Goal: Task Accomplishment & Management: Complete application form

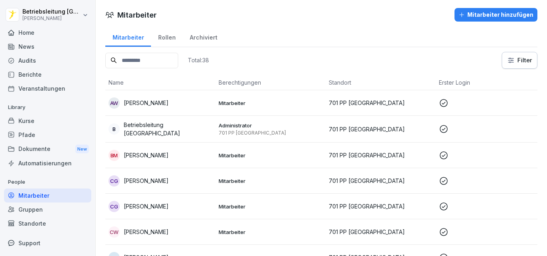
click at [136, 56] on input at bounding box center [141, 61] width 73 height 16
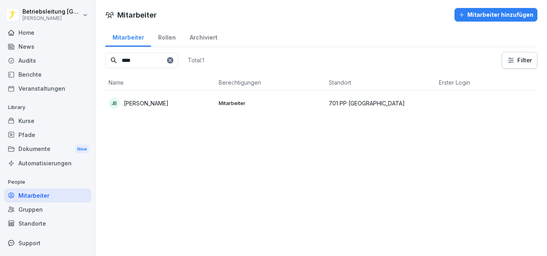
type input "****"
click at [161, 103] on p "[PERSON_NAME]" at bounding box center [146, 103] width 45 height 8
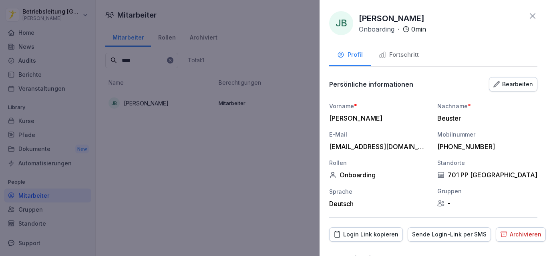
click at [439, 233] on div "Sende Login-Link per SMS" at bounding box center [449, 234] width 74 height 9
click at [257, 8] on div at bounding box center [273, 128] width 547 height 256
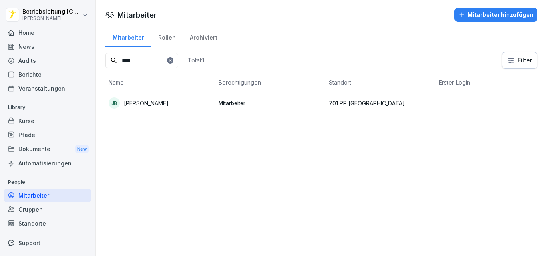
click at [162, 108] on div "JB Juana Maria Beuster" at bounding box center [160, 103] width 104 height 11
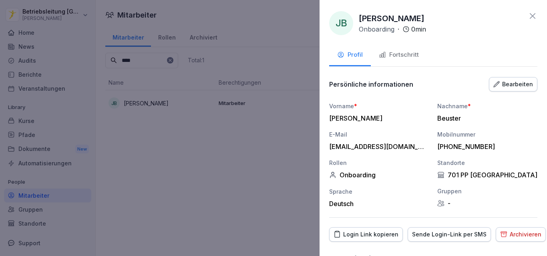
click at [397, 49] on button "Fortschritt" at bounding box center [399, 56] width 56 height 22
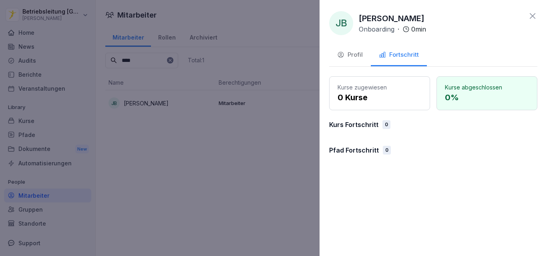
click at [357, 55] on div "Profil" at bounding box center [350, 54] width 26 height 9
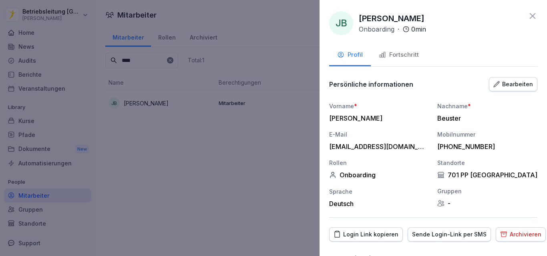
click at [274, 63] on div at bounding box center [273, 128] width 547 height 256
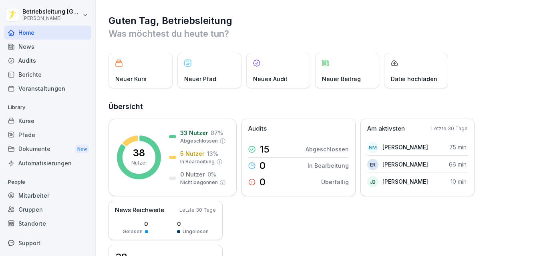
click at [66, 43] on div "News" at bounding box center [47, 47] width 87 height 14
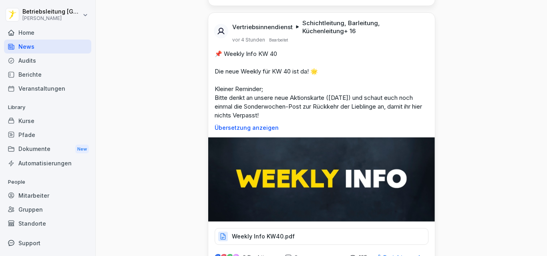
scroll to position [299, 0]
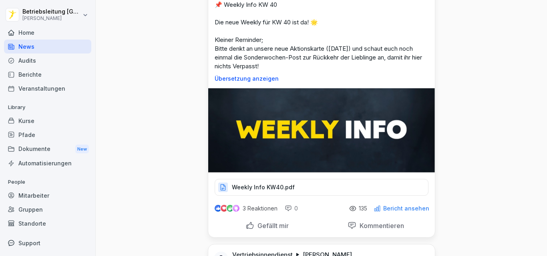
click at [267, 184] on p "Weekly Info KW40.pdf" at bounding box center [263, 188] width 63 height 8
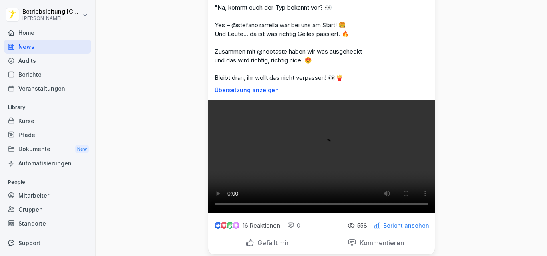
scroll to position [3660, 0]
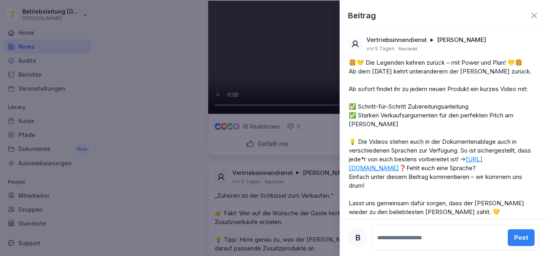
scroll to position [4023, 0]
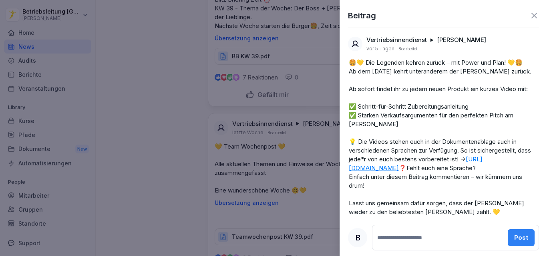
click at [531, 14] on icon at bounding box center [534, 16] width 6 height 6
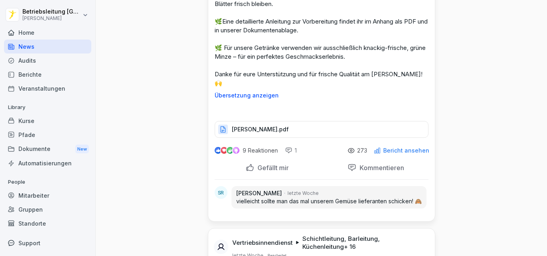
scroll to position [5872, 0]
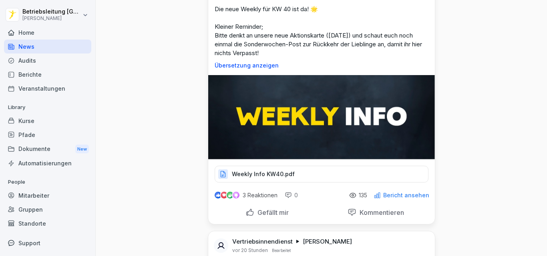
scroll to position [320, 0]
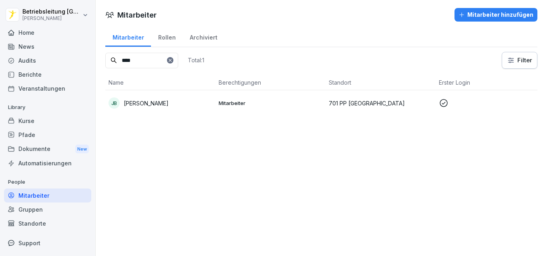
click at [244, 104] on p "Mitarbeiter" at bounding box center [270, 103] width 104 height 7
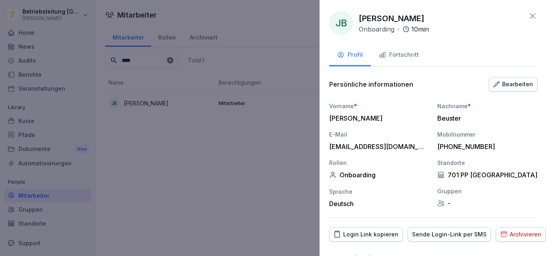
click at [420, 51] on button "Fortschritt" at bounding box center [399, 56] width 56 height 22
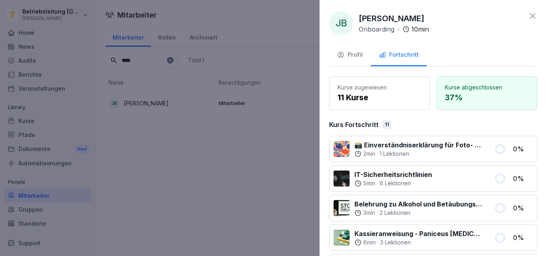
click at [527, 18] on icon at bounding box center [532, 16] width 10 height 10
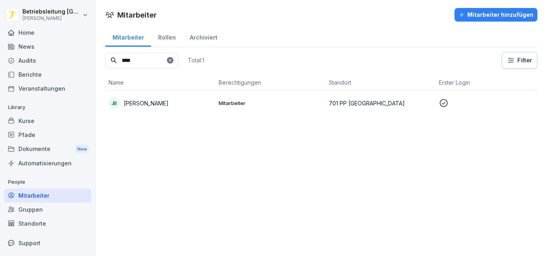
click at [316, 108] on td "Mitarbeiter" at bounding box center [270, 103] width 110 height 26
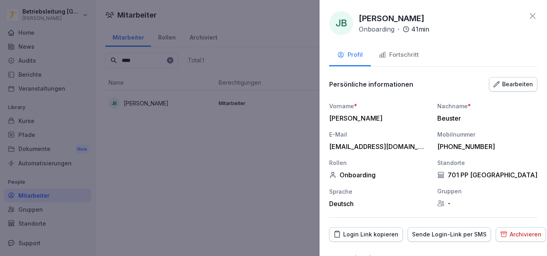
click at [391, 52] on div "Fortschritt" at bounding box center [399, 54] width 40 height 9
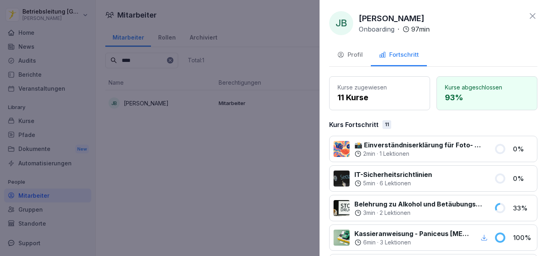
click at [529, 19] on icon at bounding box center [532, 16] width 6 height 6
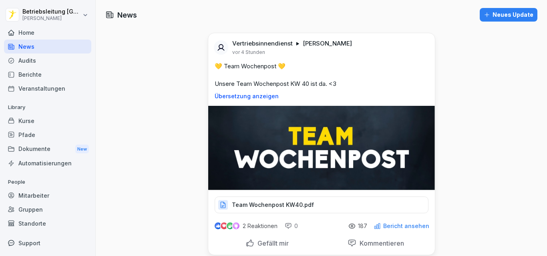
scroll to position [320, 0]
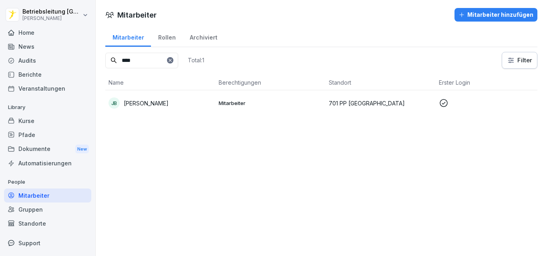
click at [470, 13] on div "Mitarbeiter hinzufügen" at bounding box center [495, 14] width 75 height 9
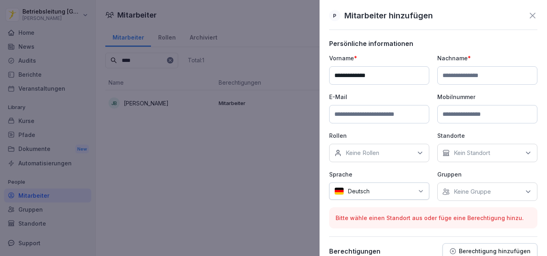
type input "**********"
type input "*******"
click at [389, 112] on input at bounding box center [379, 114] width 100 height 18
click at [390, 110] on input at bounding box center [379, 114] width 100 height 18
type input "*"
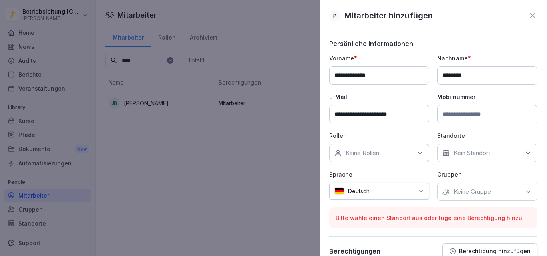
type input "**********"
click at [481, 111] on input at bounding box center [487, 114] width 100 height 18
type input "**********"
click at [412, 153] on div "Keine Rollen" at bounding box center [379, 153] width 100 height 18
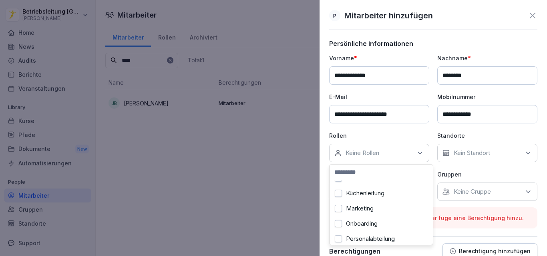
scroll to position [234, 0]
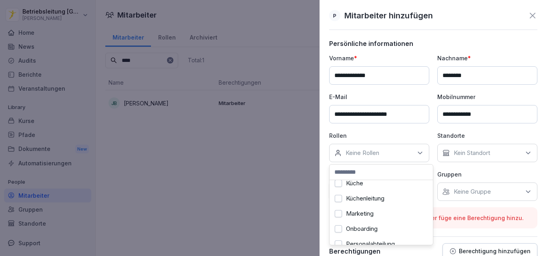
click at [371, 226] on label "Onboarding" at bounding box center [362, 229] width 32 height 7
click at [485, 152] on p "Kein Standort" at bounding box center [471, 153] width 36 height 8
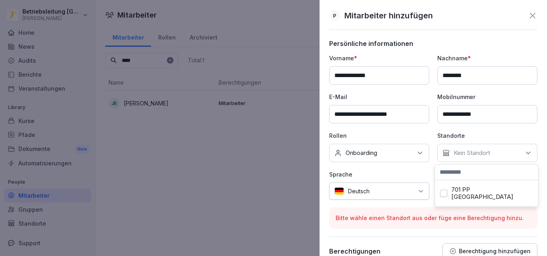
click at [462, 192] on label "701 PP Potsdam" at bounding box center [492, 193] width 82 height 14
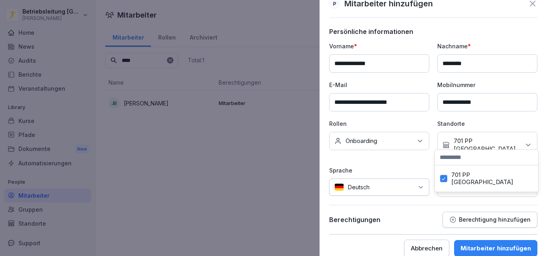
scroll to position [15, 0]
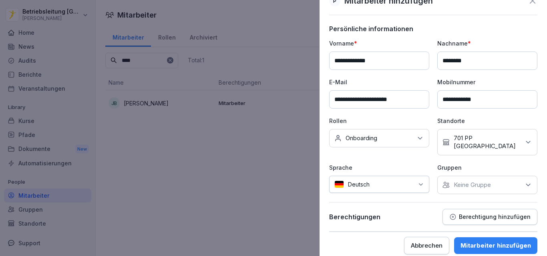
click at [477, 242] on div "Mitarbeiter hinzufügen" at bounding box center [495, 246] width 70 height 9
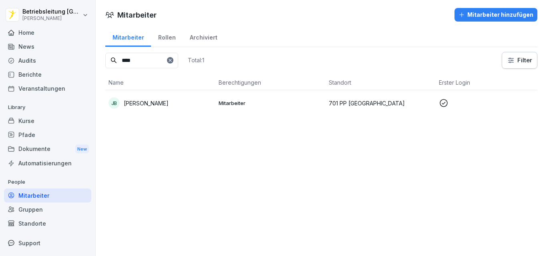
click at [172, 59] on icon at bounding box center [170, 60] width 5 height 5
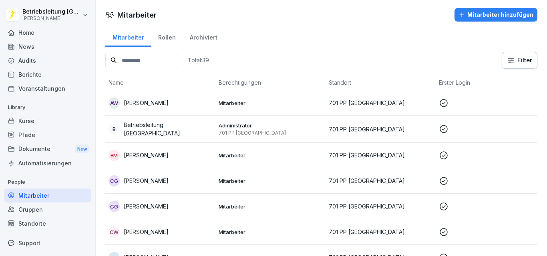
click at [178, 59] on input at bounding box center [141, 61] width 73 height 16
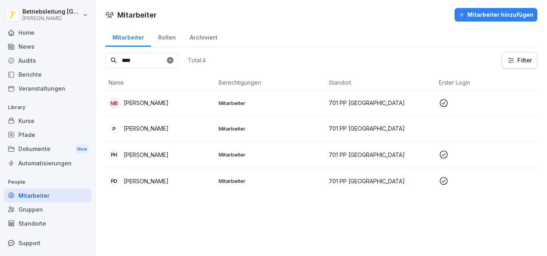
type input "****"
click at [168, 128] on p "Paul Frederik Janszen" at bounding box center [146, 128] width 45 height 8
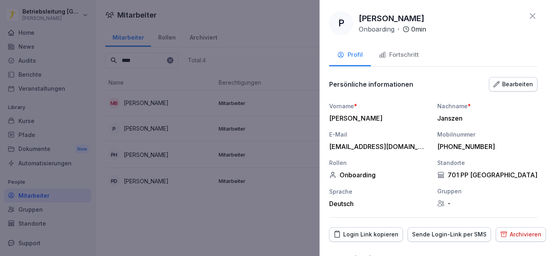
click at [395, 59] on div "Fortschritt" at bounding box center [399, 54] width 40 height 9
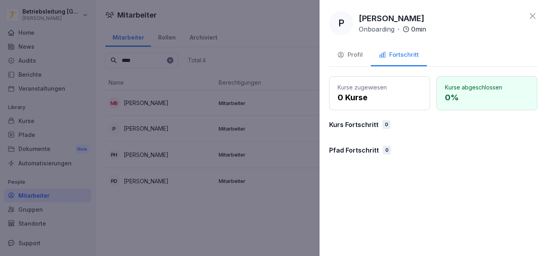
click at [352, 55] on div "Profil" at bounding box center [350, 54] width 26 height 9
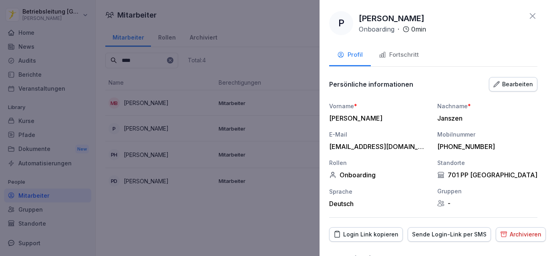
click at [437, 239] on div "Sende Login-Link per SMS" at bounding box center [449, 234] width 74 height 9
click at [530, 18] on icon at bounding box center [532, 16] width 10 height 10
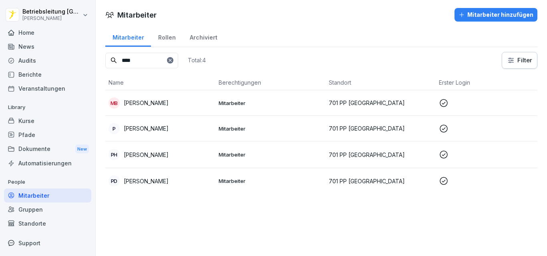
click at [168, 129] on p "Paul Frederik Janszen" at bounding box center [146, 128] width 45 height 8
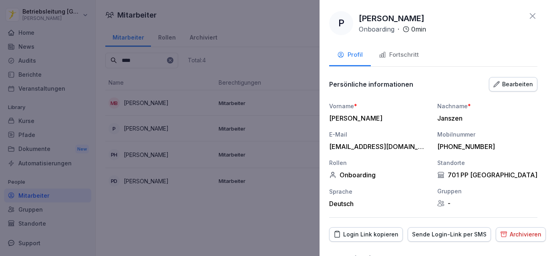
click at [418, 56] on div "Fortschritt" at bounding box center [399, 54] width 40 height 9
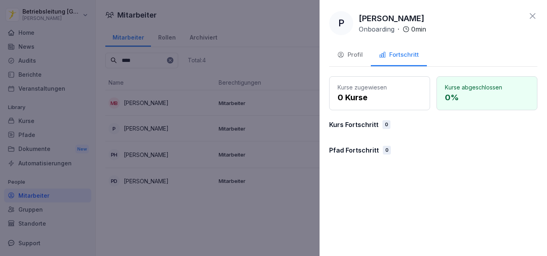
click at [357, 65] on button "Profil" at bounding box center [350, 56] width 42 height 22
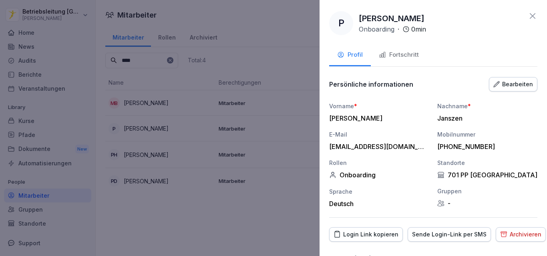
click at [527, 16] on icon at bounding box center [532, 16] width 10 height 10
